Goal: Check status: Check status

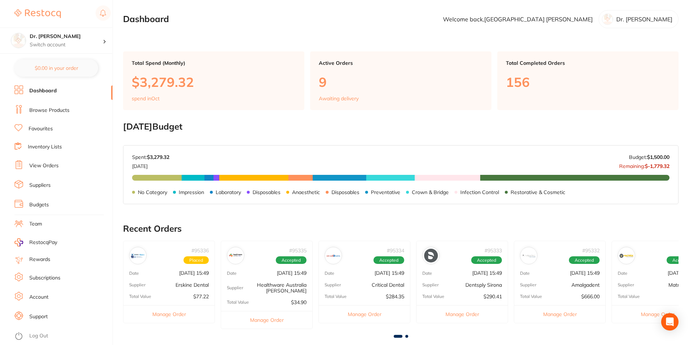
click at [47, 167] on link "View Orders" at bounding box center [43, 165] width 29 height 7
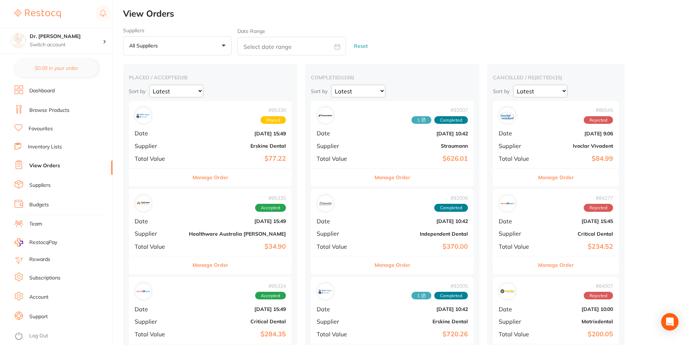
click at [213, 212] on div "# 95335 Accepted Date [DATE] 15:49 Supplier Healthware [GEOGRAPHIC_DATA] [PERSO…" at bounding box center [210, 222] width 163 height 67
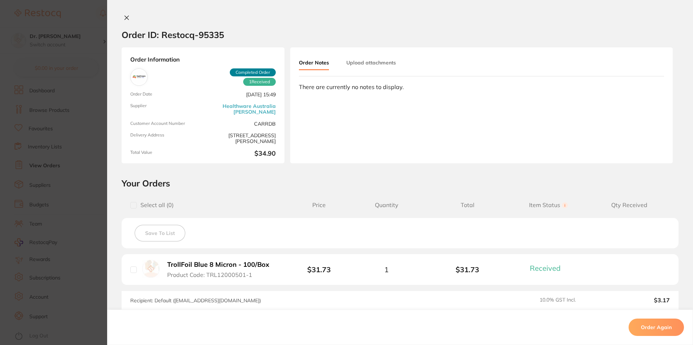
click at [127, 15] on icon at bounding box center [127, 18] width 6 height 6
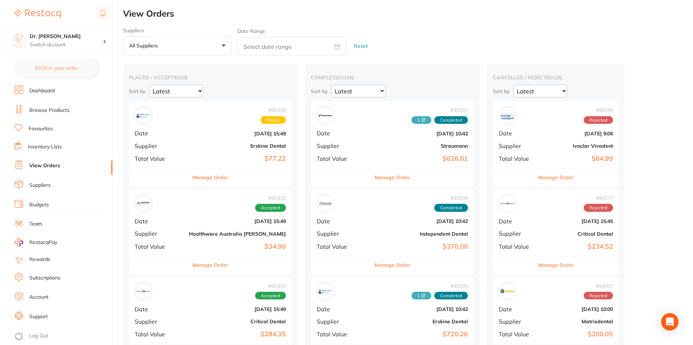
click at [192, 230] on div "# 95335 Accepted Date [DATE] 15:49 Supplier Healthware [GEOGRAPHIC_DATA] [PERSO…" at bounding box center [210, 222] width 163 height 67
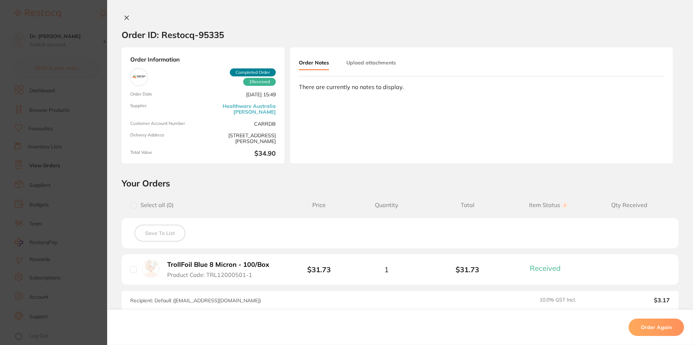
click at [128, 15] on button at bounding box center [127, 18] width 10 height 8
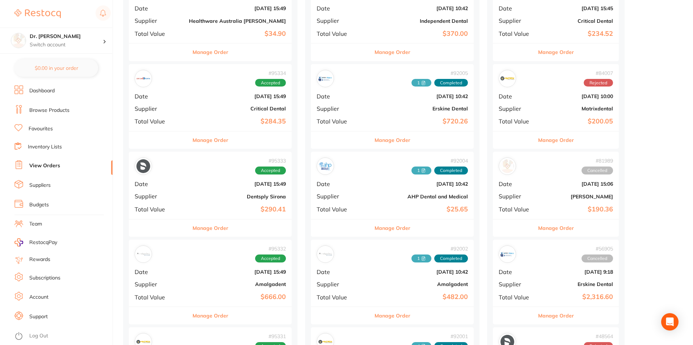
scroll to position [217, 0]
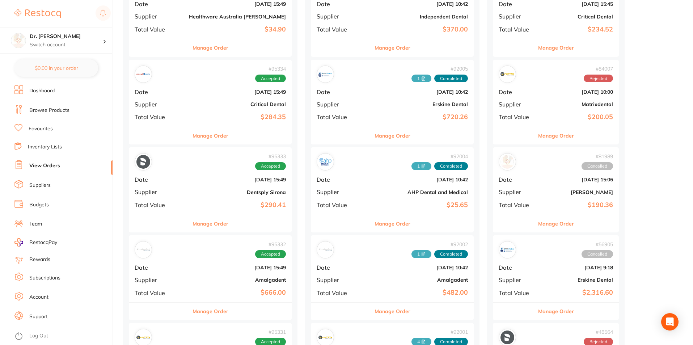
click at [175, 196] on div "# 95333 Accepted Date [DATE] 15:49 Supplier Dentsply Sirona Total Value $290.41" at bounding box center [210, 180] width 163 height 67
